Goal: Communication & Community: Ask a question

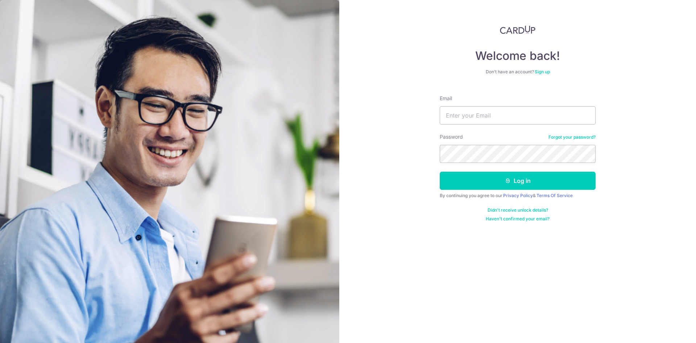
click at [470, 125] on form "Email Password Forgot your password? Log in By continuing you agree to our Priv…" at bounding box center [518, 155] width 156 height 132
click at [470, 114] on input "Email" at bounding box center [518, 115] width 156 height 18
type input "[EMAIL_ADDRESS][DOMAIN_NAME]"
click at [440, 171] on button "Log in" at bounding box center [518, 180] width 156 height 18
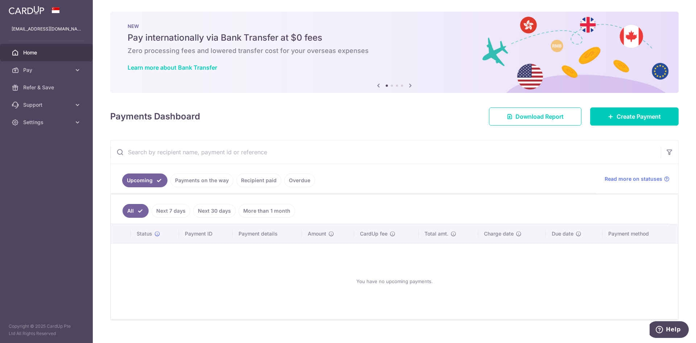
click at [196, 180] on link "Payments on the way" at bounding box center [201, 180] width 63 height 14
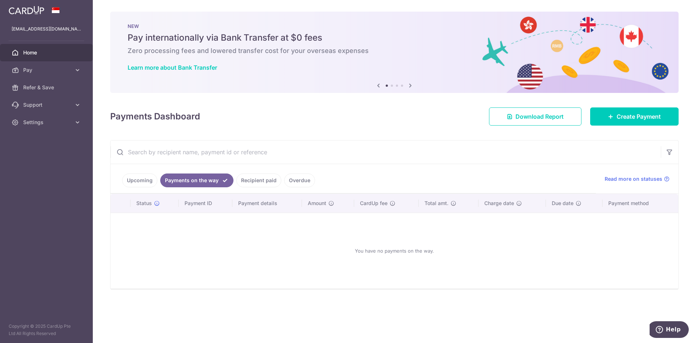
click at [252, 179] on link "Recipient paid" at bounding box center [258, 180] width 45 height 14
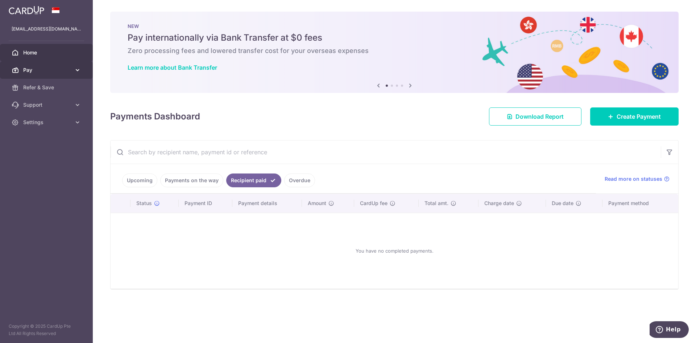
click at [36, 68] on span "Pay" at bounding box center [47, 69] width 48 height 7
click at [49, 69] on span "Pay" at bounding box center [47, 69] width 48 height 7
click at [290, 181] on link "Overdue" at bounding box center [299, 180] width 31 height 14
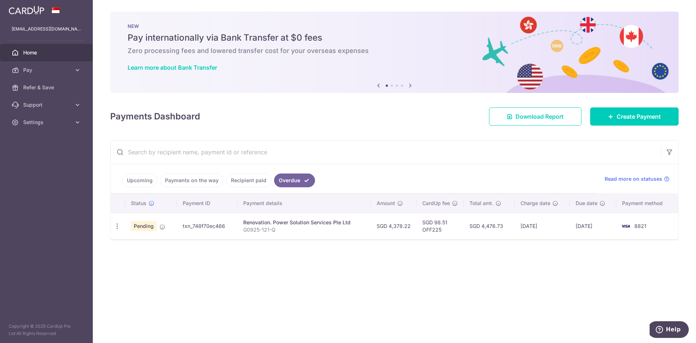
click at [157, 227] on td "Pending" at bounding box center [151, 225] width 52 height 26
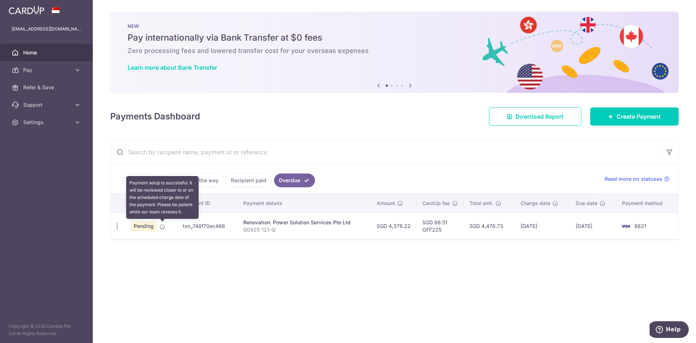
click at [162, 226] on icon at bounding box center [163, 227] width 6 height 6
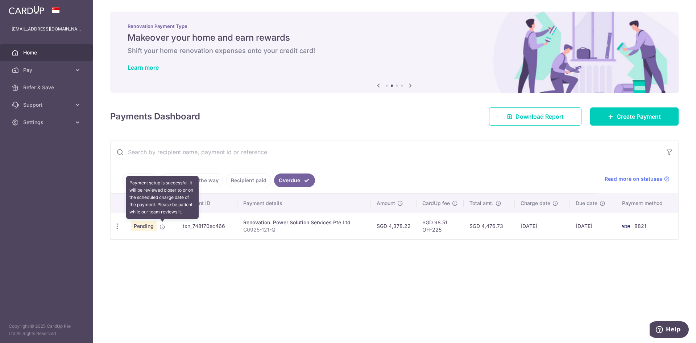
click at [162, 226] on icon at bounding box center [163, 227] width 6 height 6
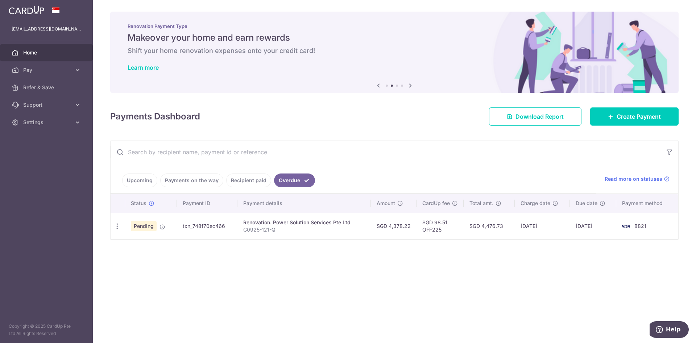
click at [206, 231] on td "txn_748f70ec466" at bounding box center [207, 225] width 61 height 26
click at [204, 225] on td "txn_748f70ec466" at bounding box center [207, 225] width 61 height 26
click at [118, 226] on icon "button" at bounding box center [117, 226] width 8 height 8
click at [147, 247] on span "Update payment" at bounding box center [155, 245] width 49 height 9
radio input "true"
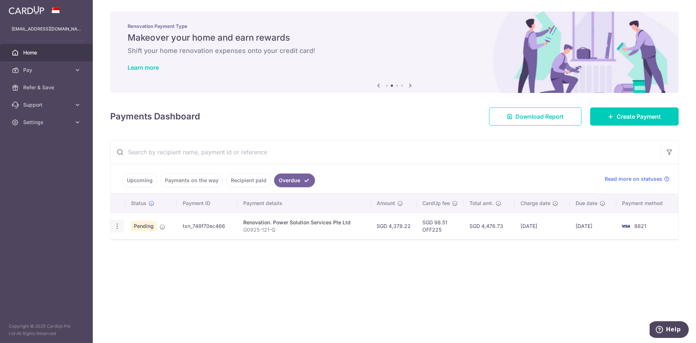
type input "4,378.22"
type input "[DATE]"
type input "G0925-121-Q"
type input "Full Payment"
type input "OFF225"
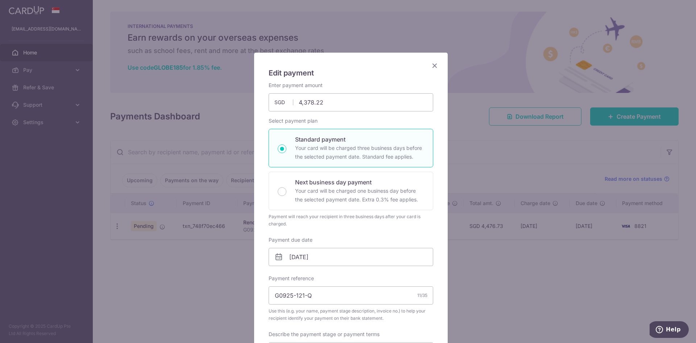
click at [431, 64] on icon "Close" at bounding box center [434, 65] width 9 height 9
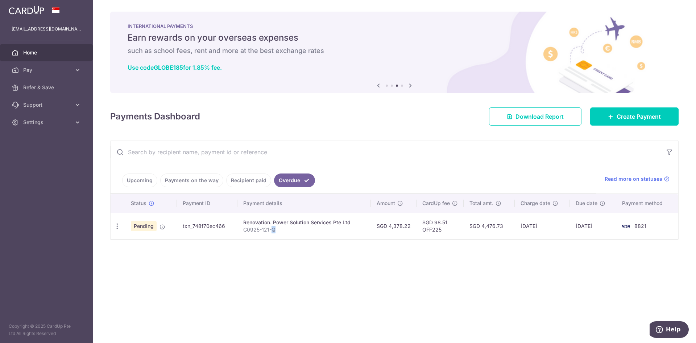
drag, startPoint x: 271, startPoint y: 230, endPoint x: 319, endPoint y: 227, distance: 47.9
click at [310, 229] on p "G0925-121-Q" at bounding box center [304, 229] width 122 height 7
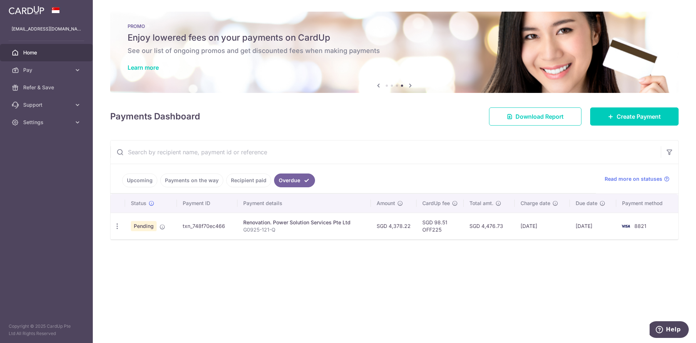
click at [327, 223] on div "Renovation. Power Solution Services Pte Ltd" at bounding box center [304, 222] width 122 height 7
drag, startPoint x: 252, startPoint y: 204, endPoint x: 270, endPoint y: 205, distance: 18.1
click at [270, 205] on th "Payment details" at bounding box center [303, 203] width 133 height 19
click at [280, 229] on p "G0925-121-Q" at bounding box center [304, 229] width 122 height 7
click at [646, 176] on span "Read more on statuses" at bounding box center [634, 178] width 58 height 7
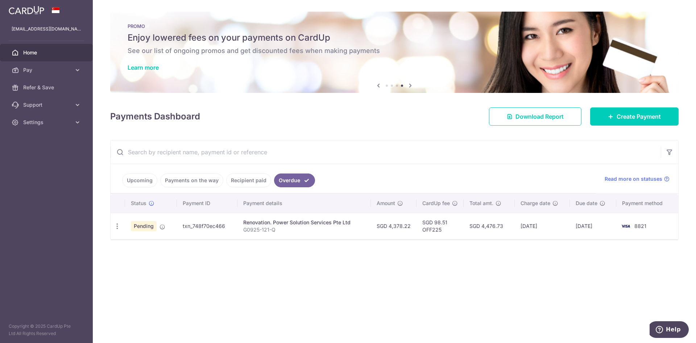
click at [202, 225] on td "txn_748f70ec466" at bounding box center [207, 225] width 61 height 26
click at [162, 221] on td "Pending" at bounding box center [151, 225] width 52 height 26
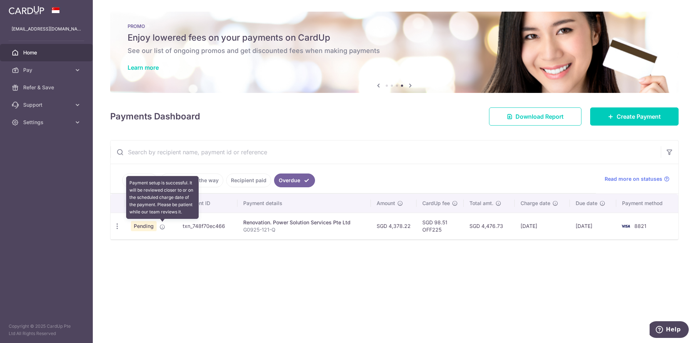
click at [161, 229] on icon at bounding box center [163, 227] width 6 height 6
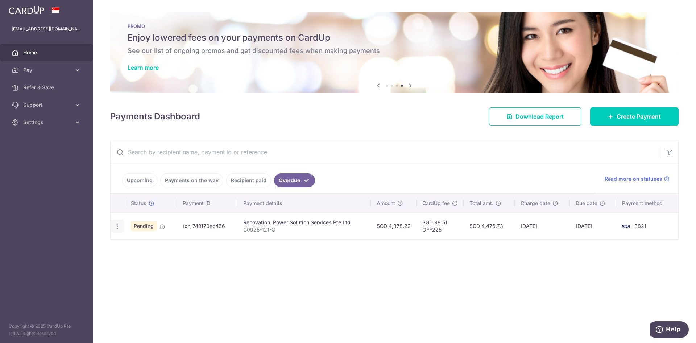
click at [116, 229] on icon "button" at bounding box center [117, 226] width 8 height 8
click at [136, 247] on span "Update payment" at bounding box center [155, 245] width 49 height 9
radio input "true"
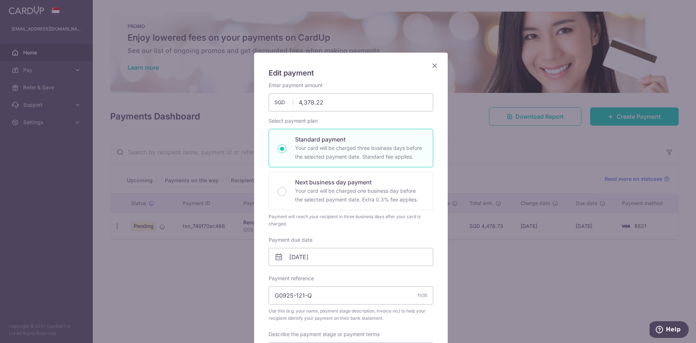
click at [434, 63] on icon "Close" at bounding box center [434, 65] width 9 height 9
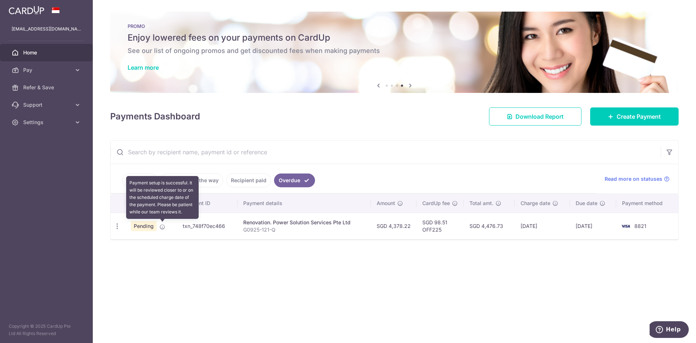
click at [161, 226] on icon at bounding box center [163, 227] width 6 height 6
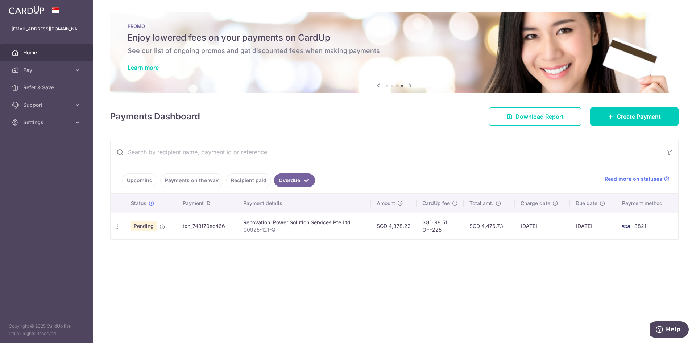
click at [149, 227] on span "Pending" at bounding box center [144, 226] width 26 height 10
click at [144, 224] on span "Pending" at bounding box center [144, 226] width 26 height 10
click at [114, 231] on div "Update payment Cancel payment" at bounding box center [117, 225] width 13 height 13
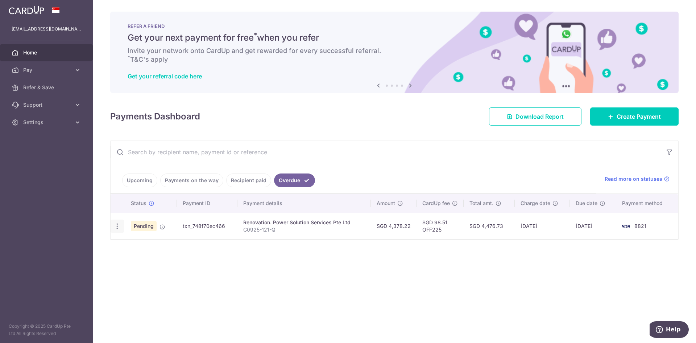
click at [116, 225] on icon "button" at bounding box center [117, 226] width 8 height 8
click at [179, 219] on td "txn_748f70ec466" at bounding box center [207, 225] width 61 height 26
drag, startPoint x: 277, startPoint y: 231, endPoint x: 252, endPoint y: 228, distance: 24.8
click at [252, 228] on p "G0925-121-Q" at bounding box center [304, 229] width 122 height 7
click at [264, 216] on td "Renovation. Power Solution Services Pte Ltd G0925-121-Q" at bounding box center [303, 225] width 133 height 26
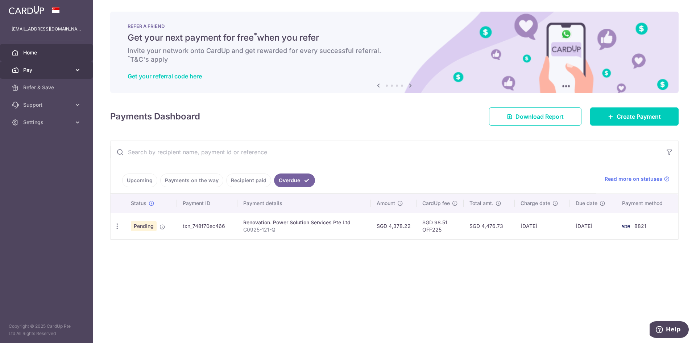
click at [33, 75] on link "Pay" at bounding box center [46, 69] width 93 height 17
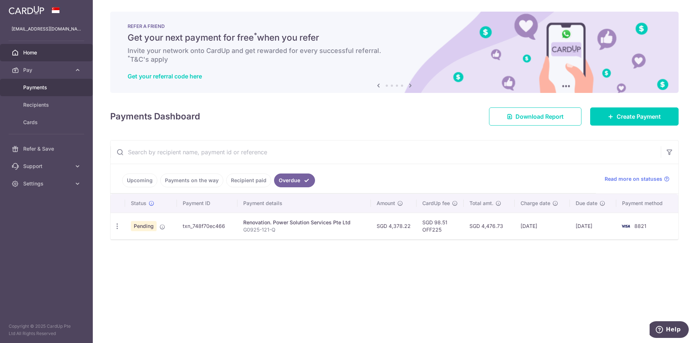
click at [37, 84] on span "Payments" at bounding box center [47, 87] width 48 height 7
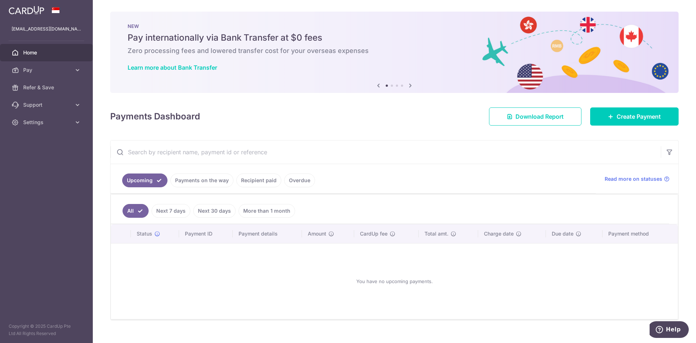
click at [262, 212] on link "More than 1 month" at bounding box center [267, 211] width 57 height 14
click at [220, 209] on link "Next 30 days" at bounding box center [204, 211] width 42 height 14
drag, startPoint x: 143, startPoint y: 208, endPoint x: 135, endPoint y: 208, distance: 8.3
click at [142, 208] on link "Next 7 days" at bounding box center [160, 211] width 39 height 14
click at [127, 207] on link "All" at bounding box center [131, 211] width 16 height 14
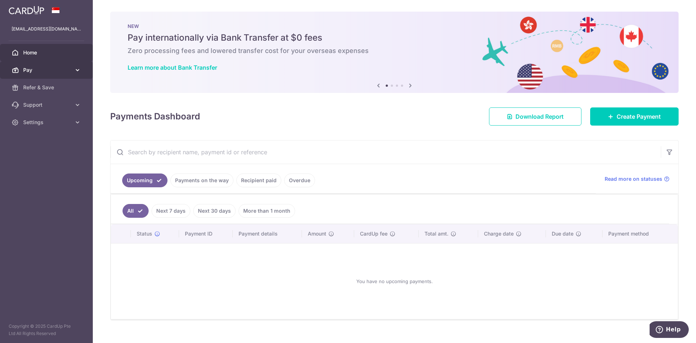
click at [23, 73] on span "Pay" at bounding box center [47, 69] width 48 height 7
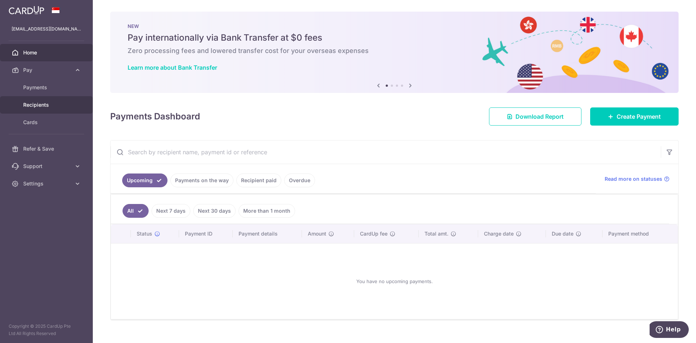
click at [24, 110] on link "Recipients" at bounding box center [46, 104] width 93 height 17
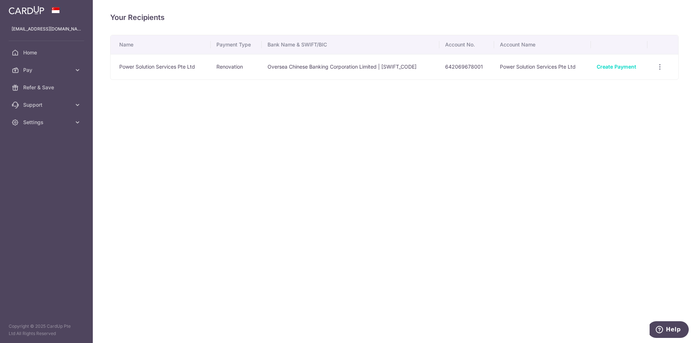
click at [317, 122] on div "Your Recipients Name Payment Type Bank Name & SWIFT/BIC Account No. Account Nam…" at bounding box center [394, 171] width 603 height 343
click at [21, 51] on link "Home" at bounding box center [46, 52] width 93 height 17
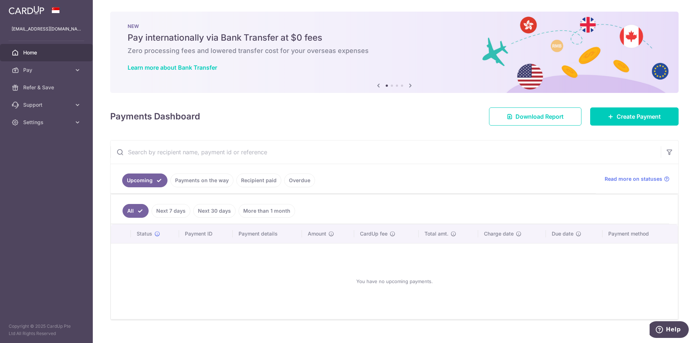
click at [296, 186] on link "Overdue" at bounding box center [299, 180] width 31 height 14
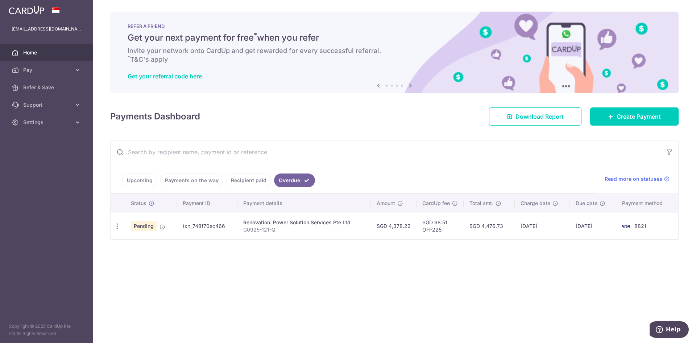
click at [136, 225] on span "Pending" at bounding box center [144, 226] width 26 height 10
click at [150, 204] on icon at bounding box center [152, 203] width 6 height 6
click at [654, 327] on button "Help" at bounding box center [668, 329] width 41 height 17
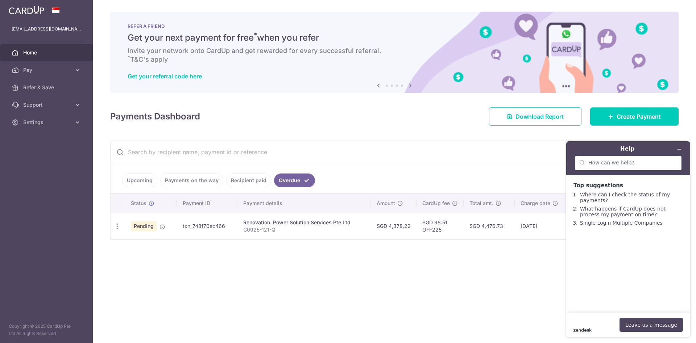
drag, startPoint x: 591, startPoint y: 322, endPoint x: 589, endPoint y: 330, distance: 8.7
click at [590, 323] on div "zendesk .cls-1{fill:#03363d;} Leave us a message" at bounding box center [628, 325] width 109 height 14
click at [589, 330] on icon at bounding box center [588, 330] width 2 height 3
click at [654, 327] on button "Leave us a message" at bounding box center [651, 325] width 63 height 14
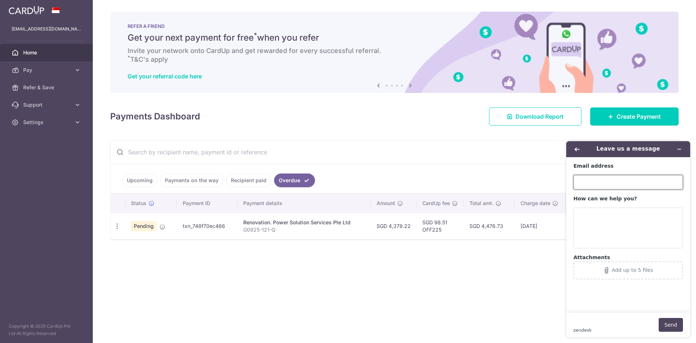
click at [592, 181] on input "Email address" at bounding box center [628, 182] width 109 height 15
type input "[EMAIL_ADDRESS][DOMAIN_NAME]"
click at [614, 218] on textarea "How can we help you?" at bounding box center [628, 227] width 109 height 41
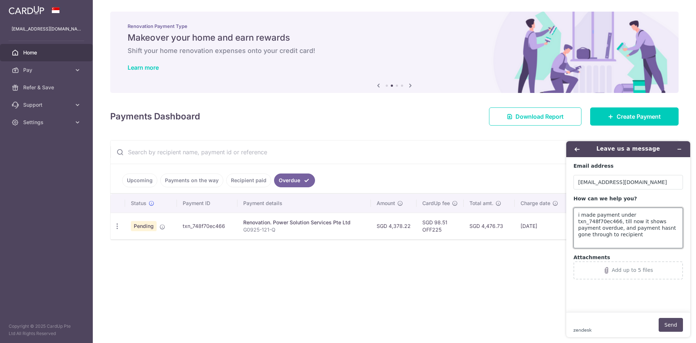
type textarea "i made payment under txn_748f70ec466, till now it shows payment overdue, and pa…"
click at [667, 323] on button "Send" at bounding box center [671, 325] width 24 height 14
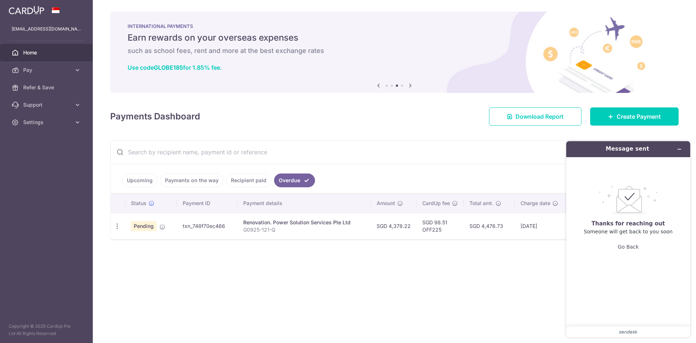
click at [376, 84] on icon at bounding box center [378, 85] width 9 height 9
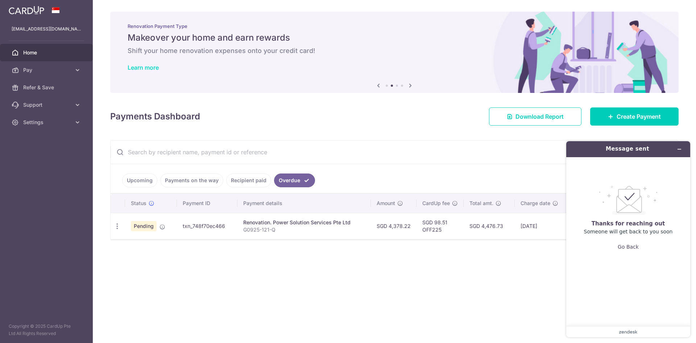
click at [139, 66] on link "Learn more" at bounding box center [143, 67] width 31 height 7
click at [377, 87] on icon at bounding box center [378, 85] width 9 height 9
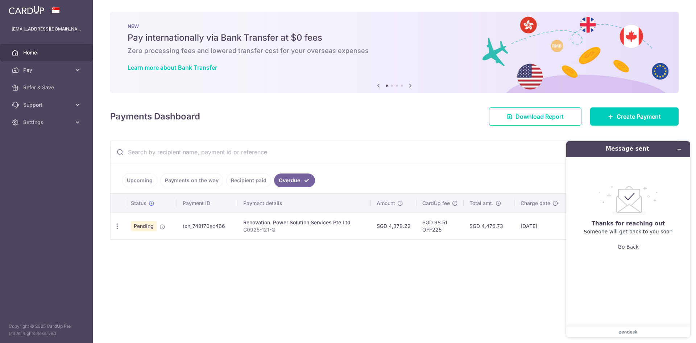
click at [377, 87] on icon at bounding box center [378, 85] width 9 height 9
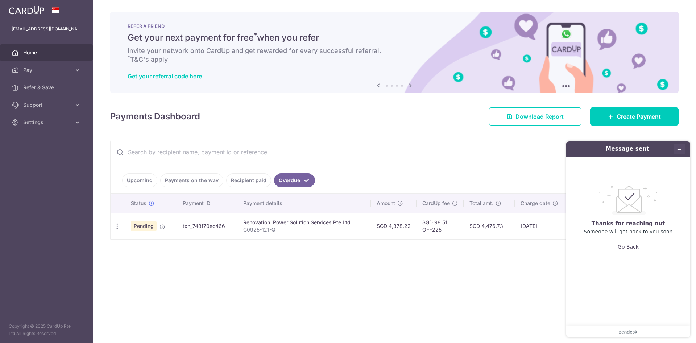
click at [679, 148] on icon "Minimise widget" at bounding box center [679, 148] width 5 height 5
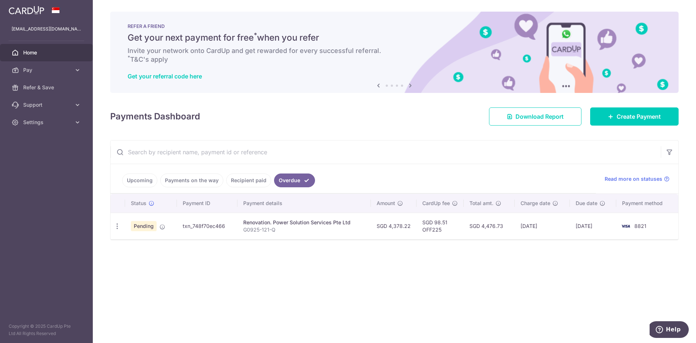
click at [378, 85] on icon at bounding box center [378, 85] width 9 height 9
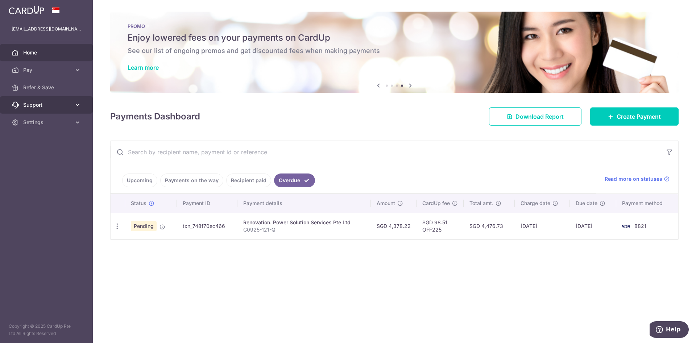
click at [50, 110] on link "Support" at bounding box center [46, 104] width 93 height 17
click at [233, 282] on div "× Pause Schedule Pause all future payments in this series Pause just this one p…" at bounding box center [394, 171] width 603 height 343
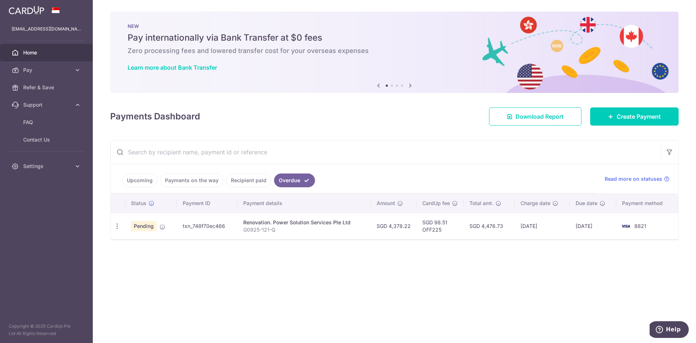
click at [338, 115] on div "Payments Dashboard Download Report Create Payment" at bounding box center [394, 114] width 568 height 21
